Goal: Obtain resource: Download file/media

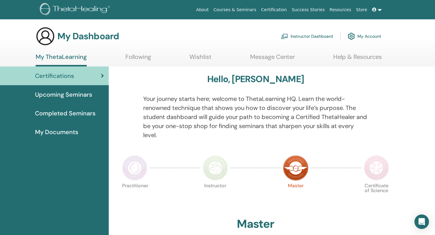
click at [67, 114] on span "Completed Seminars" at bounding box center [65, 113] width 60 height 9
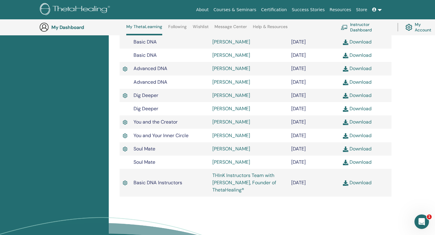
scroll to position [205, 0]
click at [240, 192] on link "THInK Instructors Team with [PERSON_NAME], Founder of ThetaHealing®" at bounding box center [244, 182] width 64 height 21
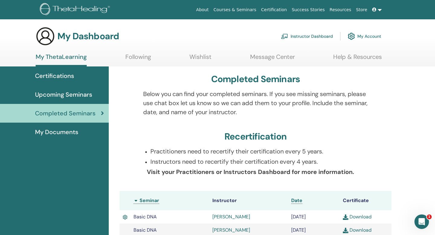
click at [58, 132] on span "My Documents" at bounding box center [56, 132] width 43 height 9
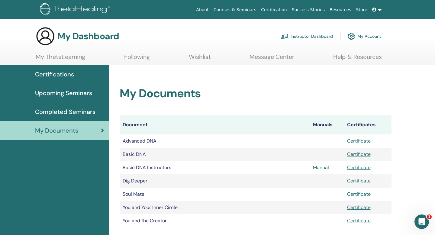
click at [323, 168] on link "Manual" at bounding box center [321, 167] width 16 height 6
